Goal: Information Seeking & Learning: Learn about a topic

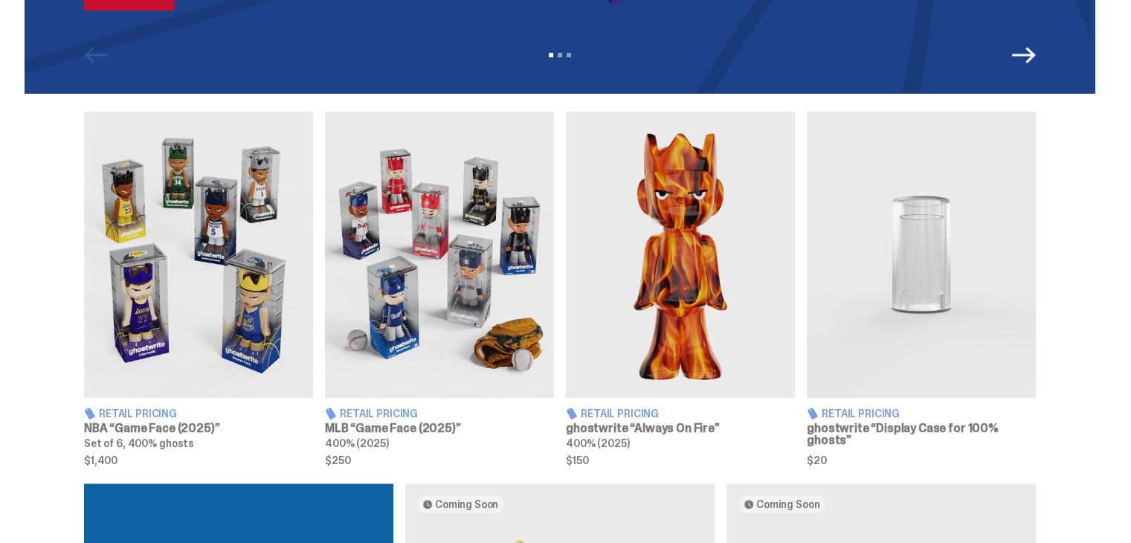
scroll to position [427, 0]
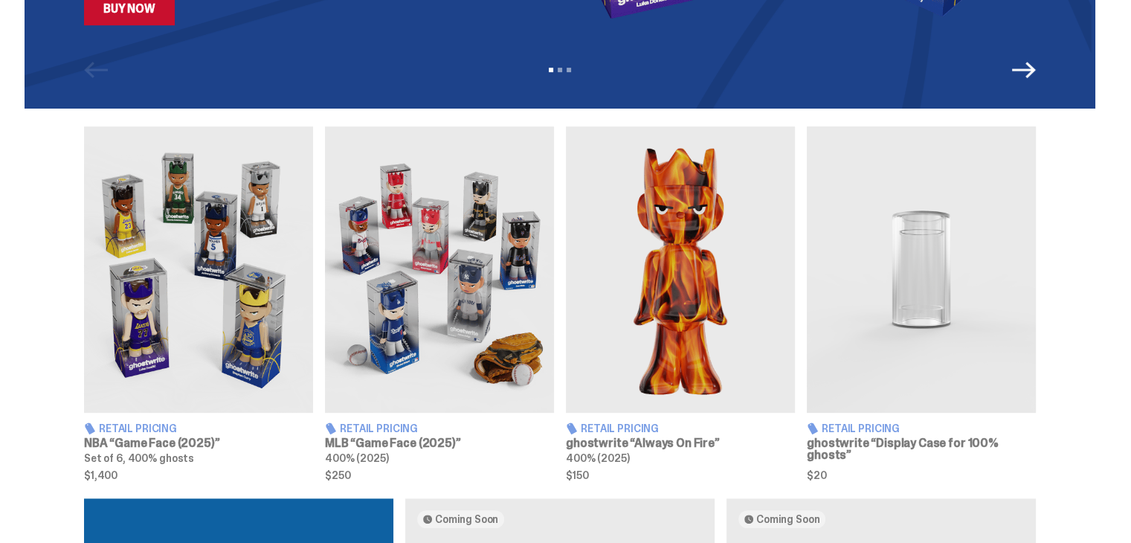
click at [284, 330] on img at bounding box center [198, 269] width 229 height 286
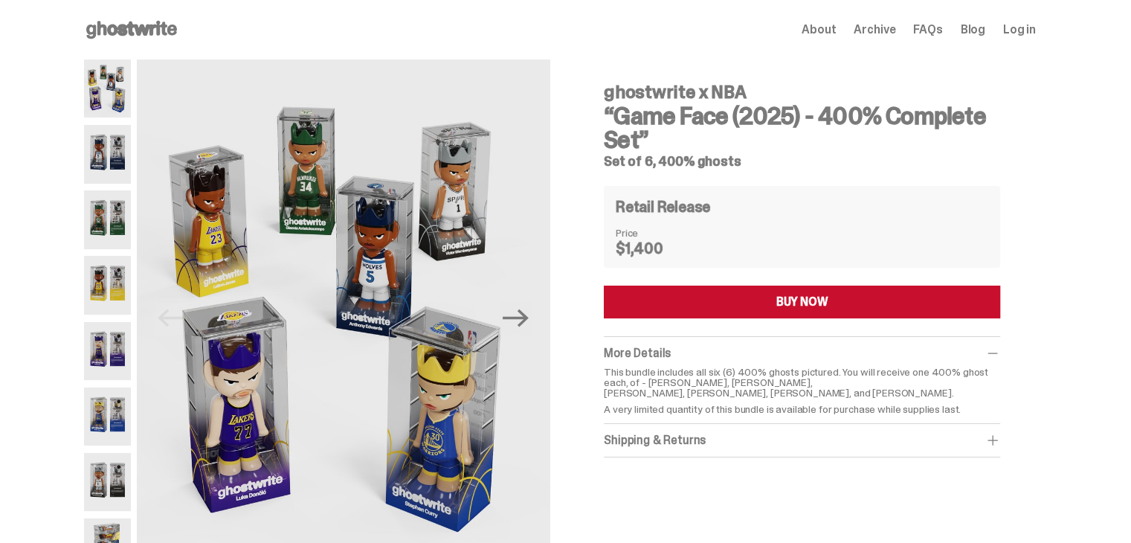
click at [117, 169] on img at bounding box center [107, 154] width 47 height 58
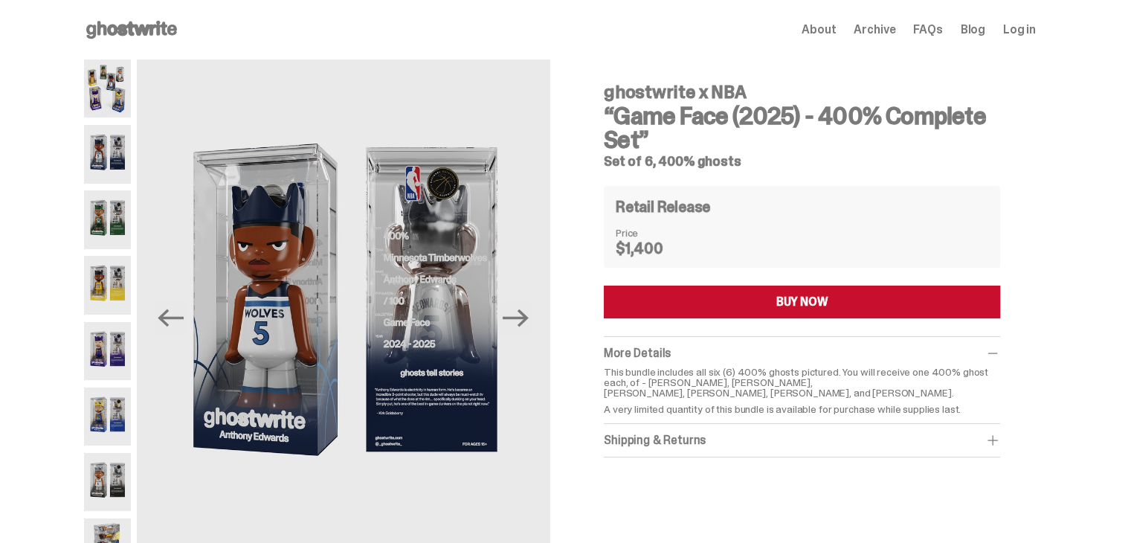
click at [116, 224] on img at bounding box center [107, 219] width 47 height 58
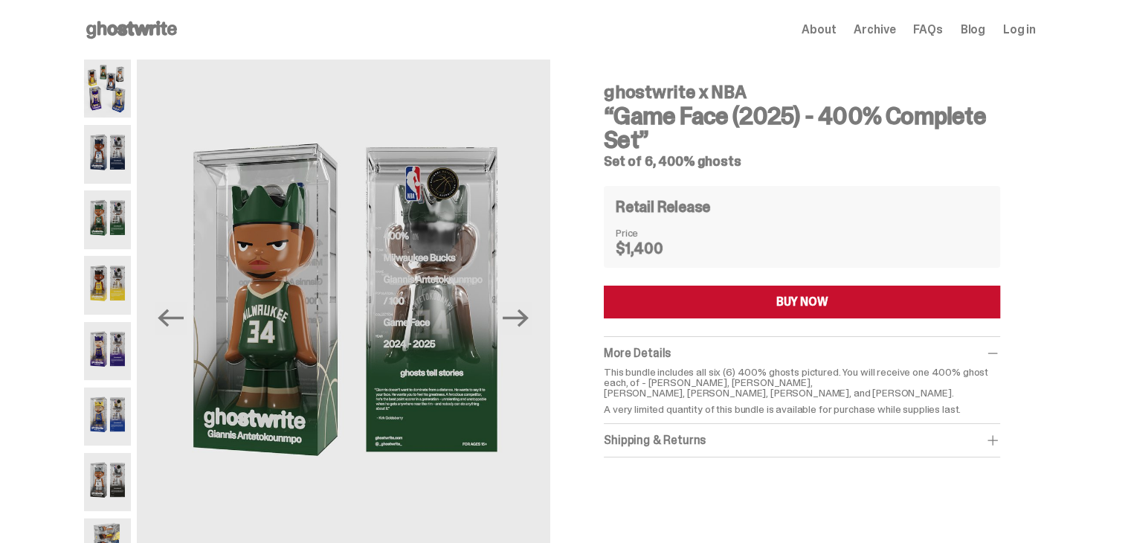
click at [113, 288] on img at bounding box center [107, 285] width 47 height 58
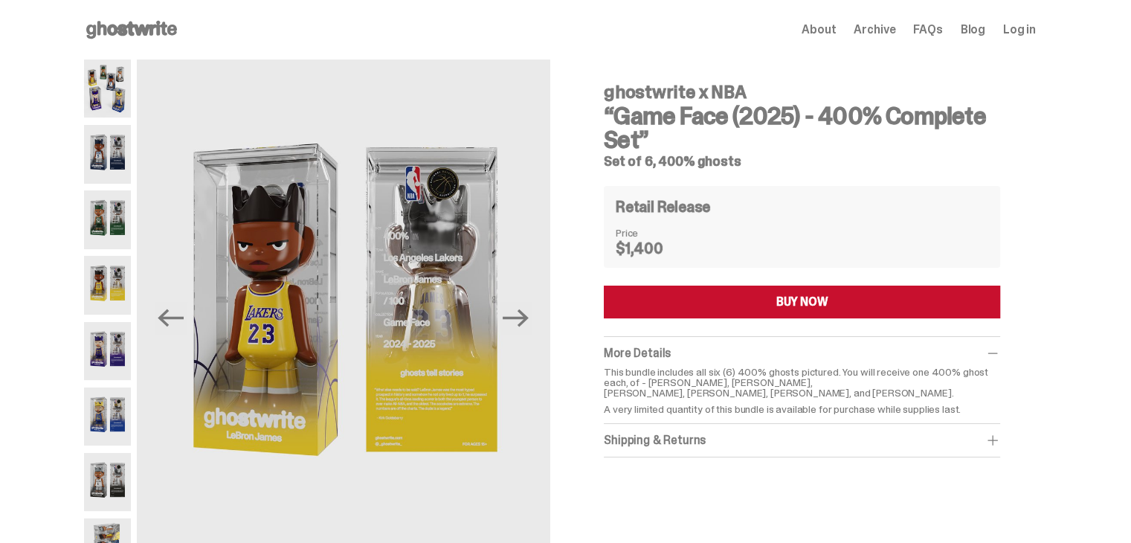
click at [114, 345] on img at bounding box center [107, 351] width 47 height 58
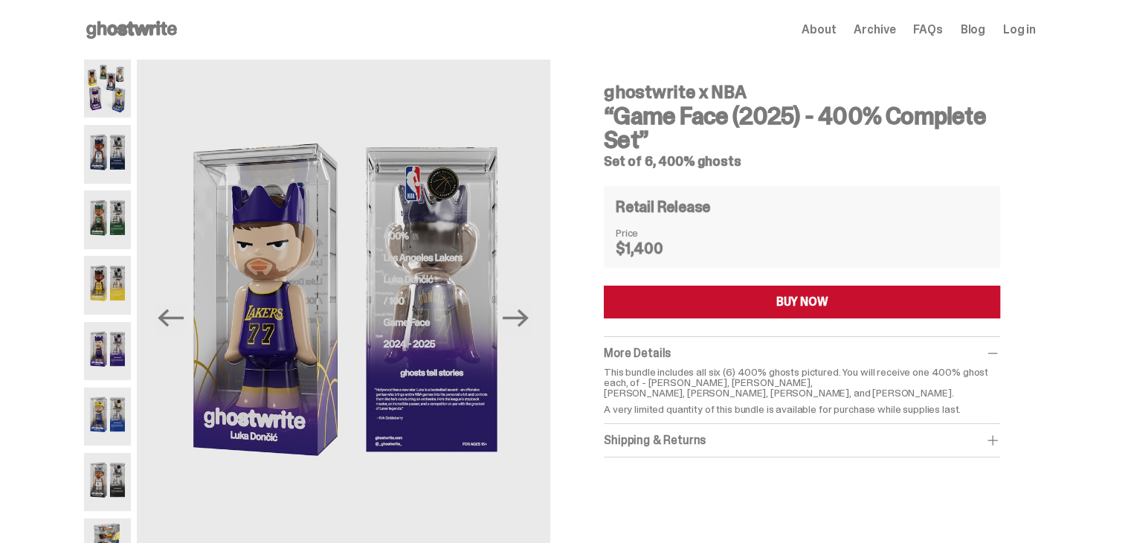
click at [114, 406] on img at bounding box center [107, 416] width 47 height 58
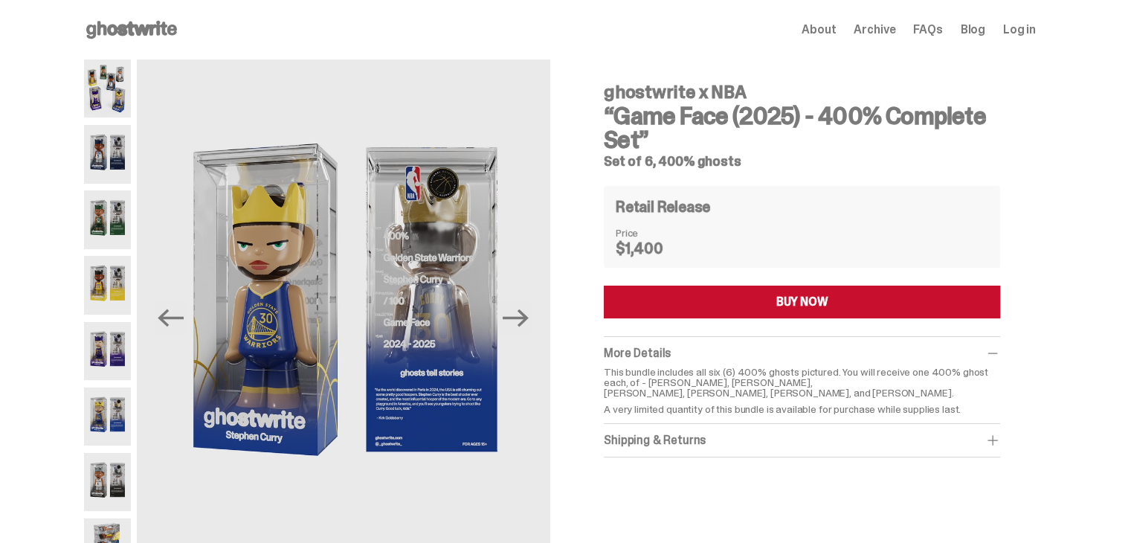
click at [116, 468] on img at bounding box center [107, 482] width 47 height 58
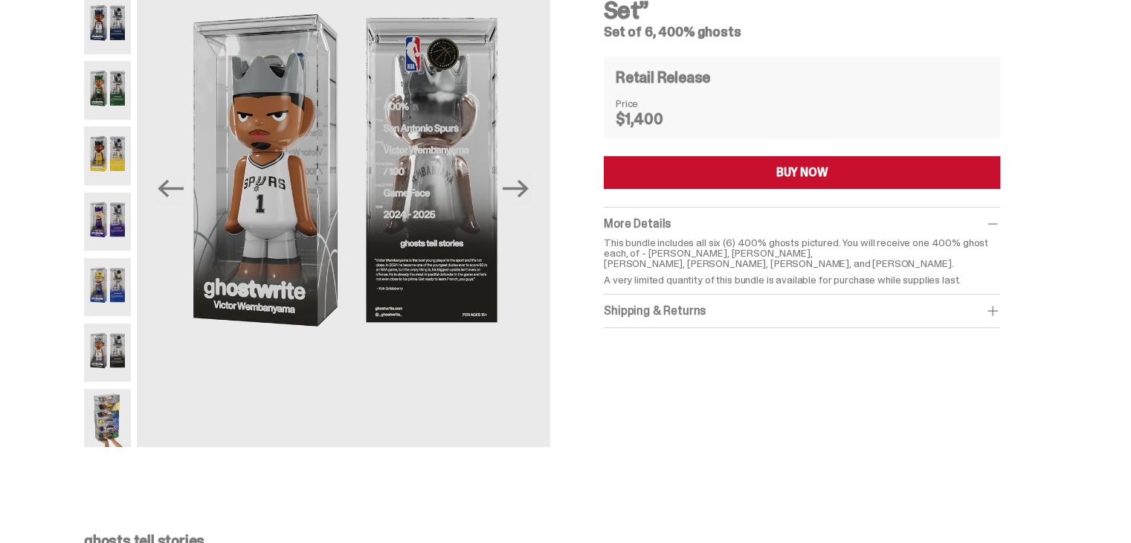
scroll to position [130, 0]
click at [117, 427] on img at bounding box center [107, 417] width 47 height 58
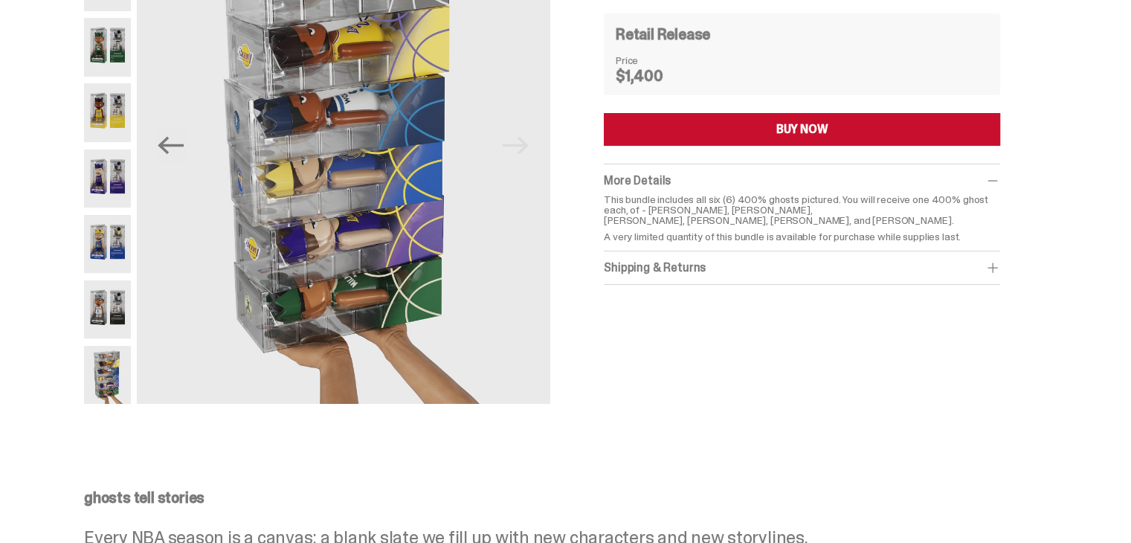
scroll to position [198, 0]
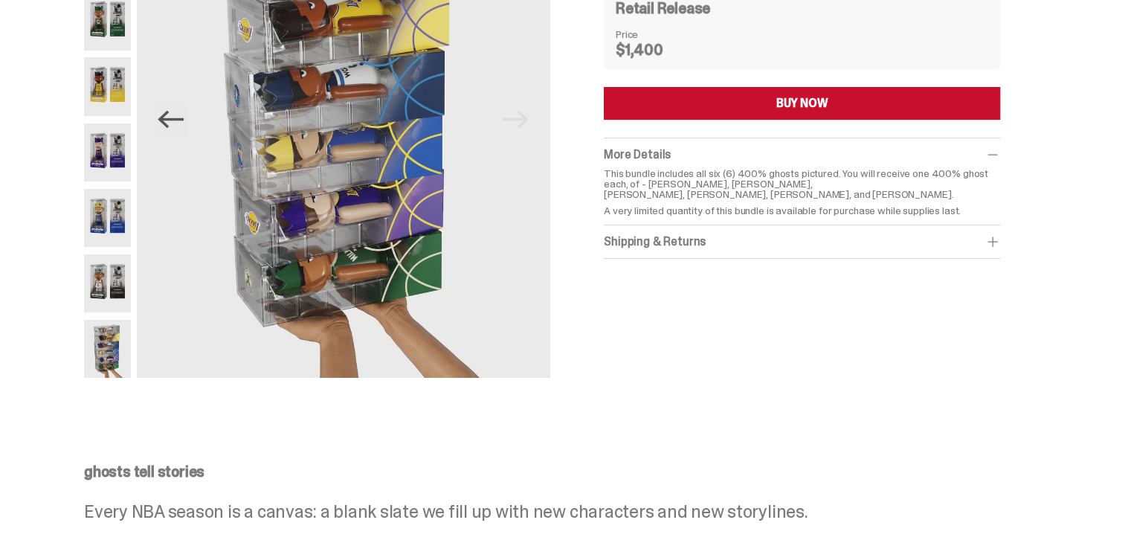
click at [178, 125] on icon "Previous" at bounding box center [171, 119] width 26 height 26
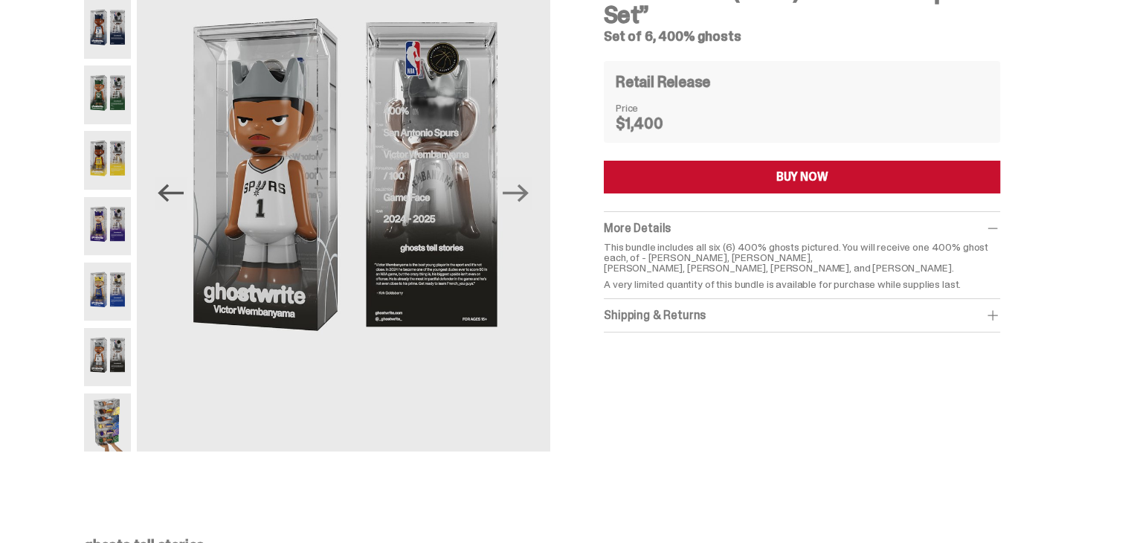
scroll to position [123, 0]
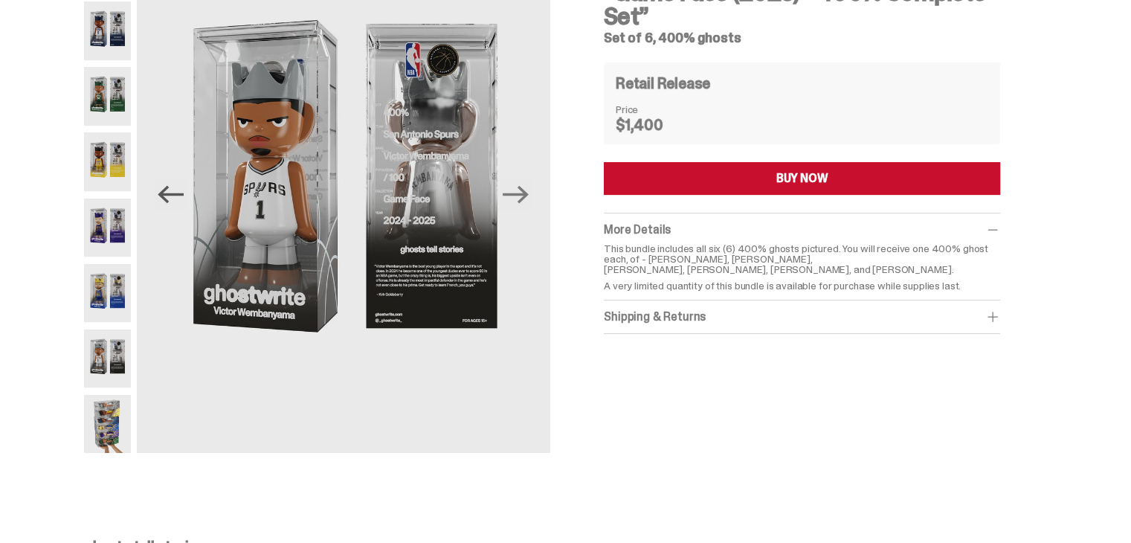
click at [172, 193] on icon "Previous" at bounding box center [171, 195] width 26 height 18
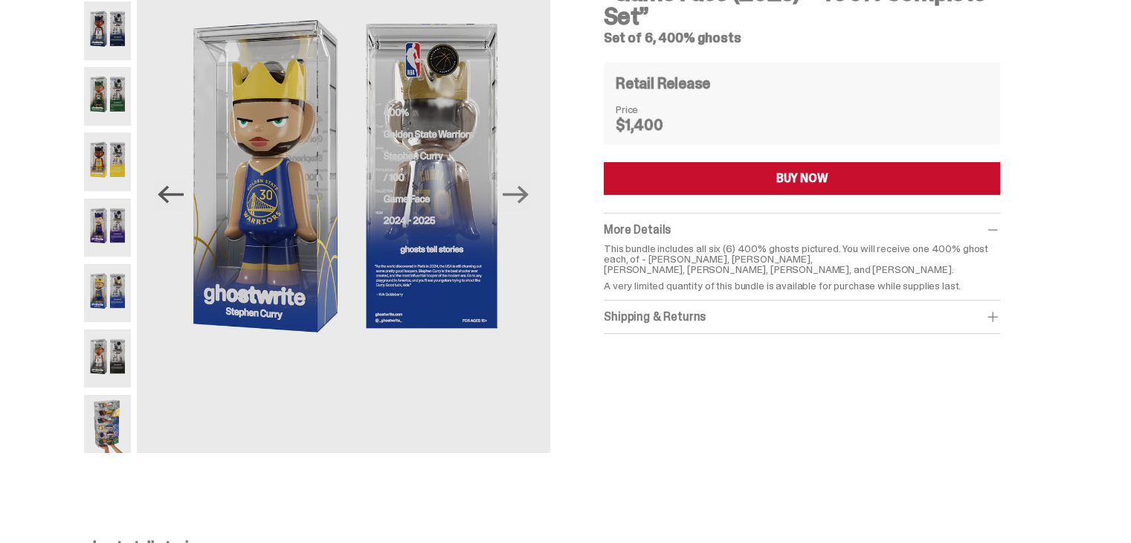
click at [172, 193] on icon "Previous" at bounding box center [171, 195] width 26 height 18
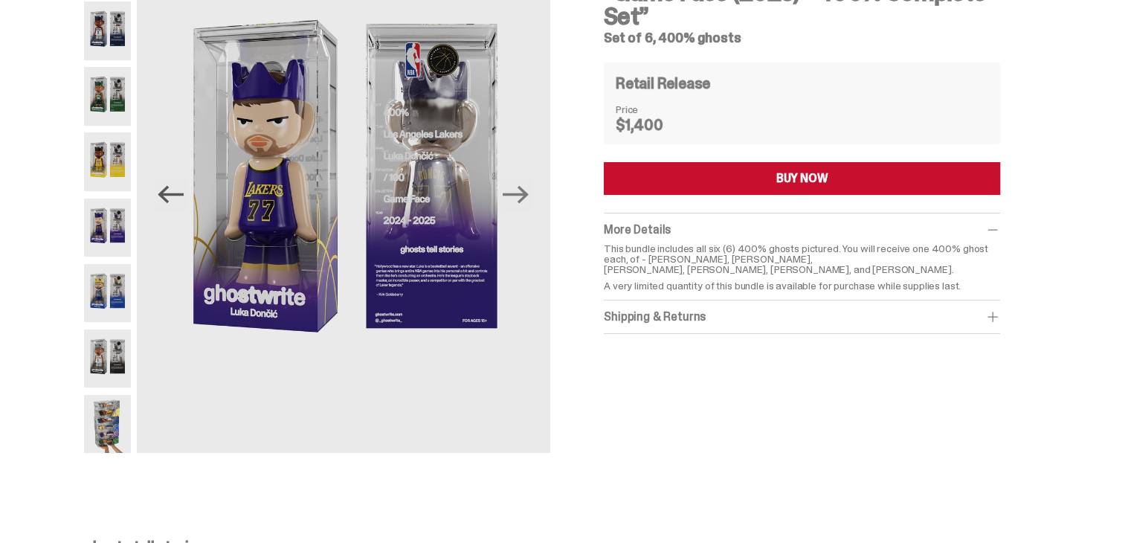
click at [172, 193] on icon "Previous" at bounding box center [171, 195] width 26 height 18
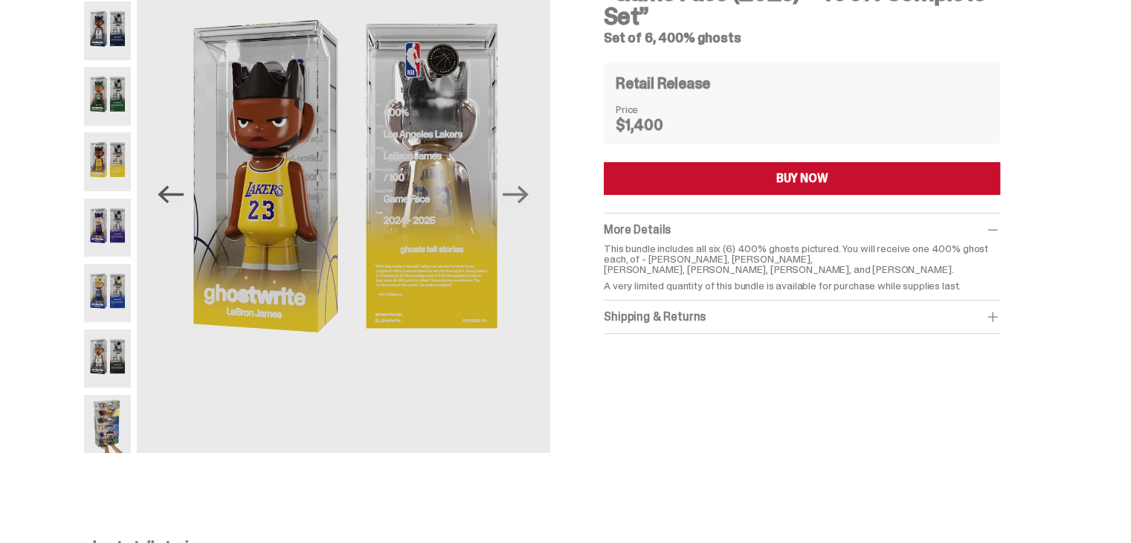
click at [172, 193] on icon "Previous" at bounding box center [171, 195] width 26 height 18
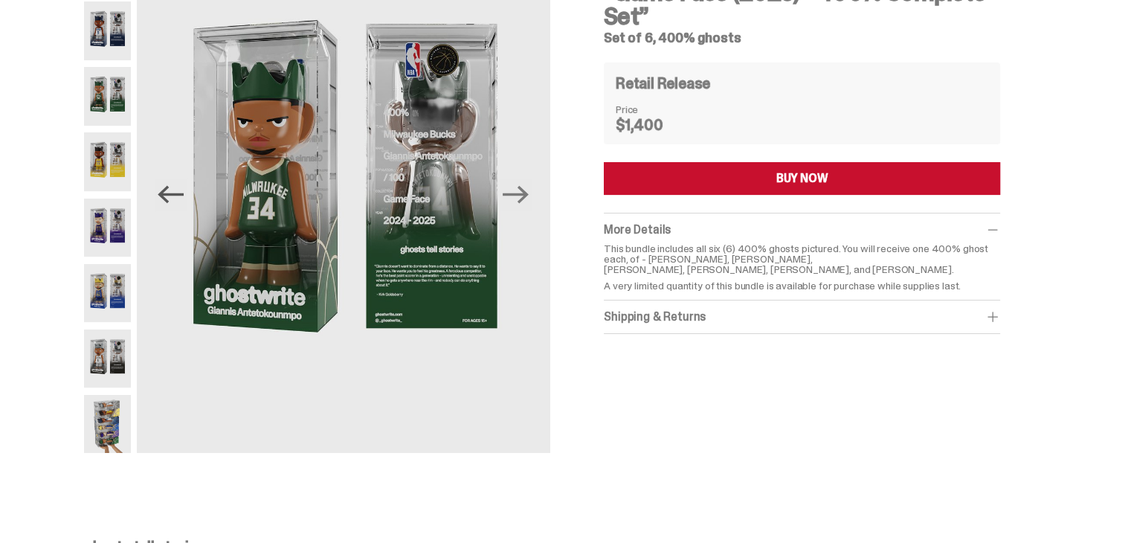
click at [172, 193] on icon "Previous" at bounding box center [171, 195] width 26 height 18
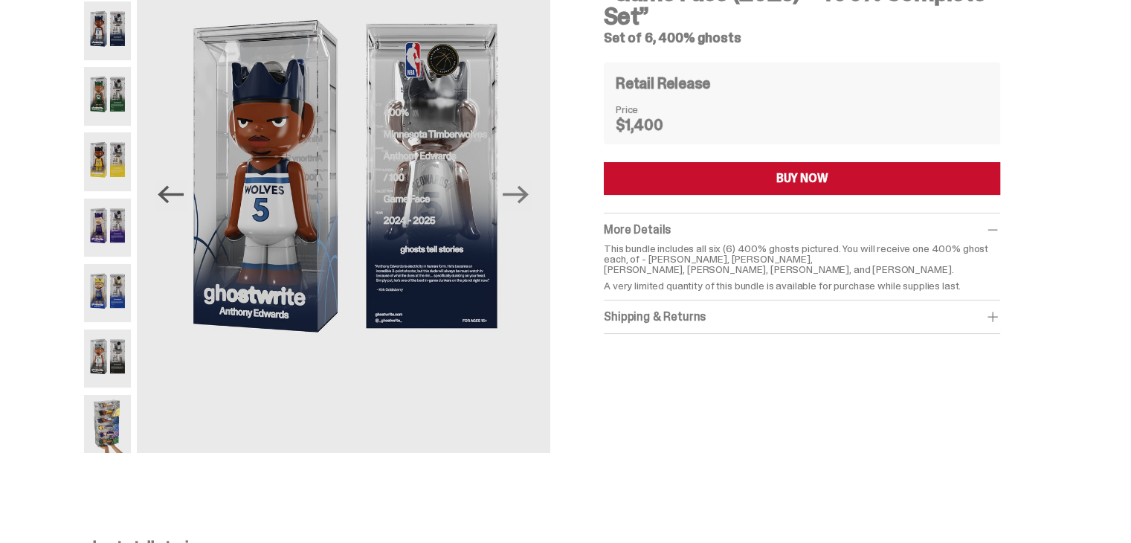
click at [172, 193] on icon "Previous" at bounding box center [171, 195] width 26 height 18
